Goal: Task Accomplishment & Management: Manage account settings

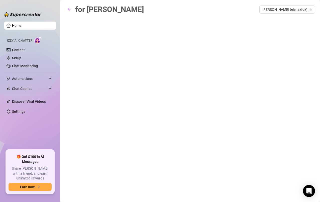
click at [299, 8] on span "[PERSON_NAME] (elenaxfox)" at bounding box center [288, 10] width 50 height 8
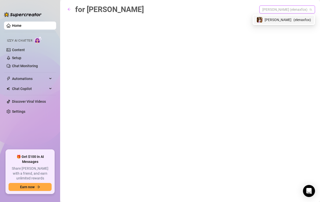
click at [301, 20] on span "( elenaxfox )" at bounding box center [303, 20] width 18 height 6
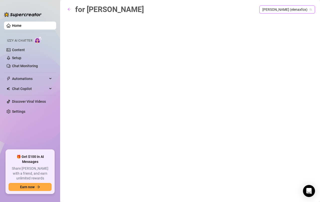
click at [267, 68] on div "for [PERSON_NAME] [PERSON_NAME] (elenaxfox) [PERSON_NAME] (elenaxfox)" at bounding box center [190, 96] width 250 height 184
click at [22, 49] on link "Content" at bounding box center [18, 50] width 13 height 4
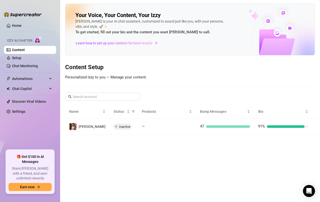
click at [21, 60] on link "Setup" at bounding box center [16, 58] width 9 height 4
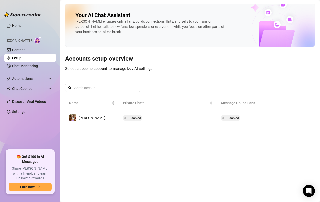
click at [49, 82] on div "Automations" at bounding box center [30, 79] width 52 height 8
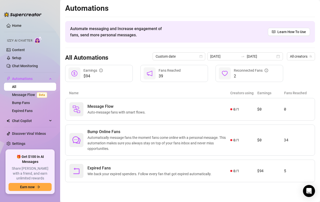
click at [43, 124] on span "Chat Copilot" at bounding box center [30, 121] width 36 height 8
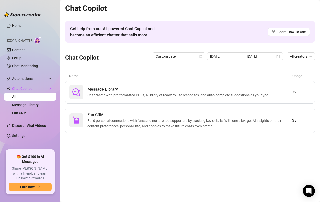
click at [34, 106] on link "Message Library" at bounding box center [25, 105] width 27 height 4
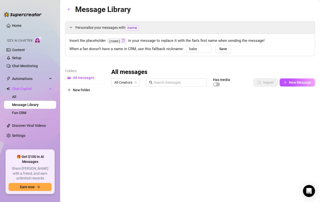
type input "babe"
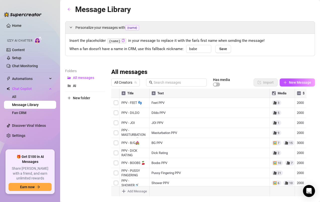
click at [80, 98] on span "New folder" at bounding box center [81, 98] width 17 height 4
click at [89, 94] on input "text" at bounding box center [85, 94] width 40 height 8
